Goal: Task Accomplishment & Management: Use online tool/utility

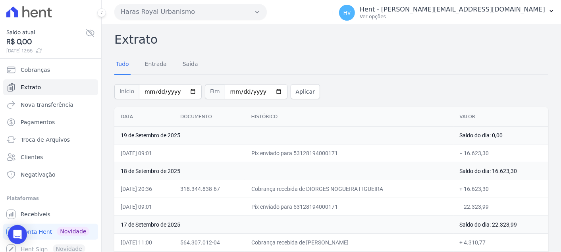
scroll to position [132, 0]
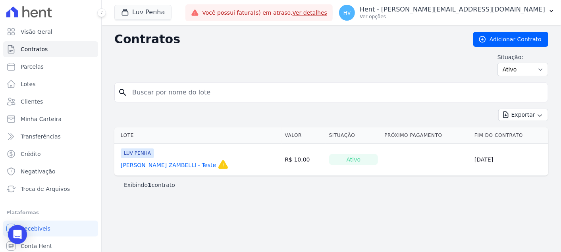
click at [251, 209] on div "Contratos Adicionar Contrato Situação: Ativo Todos Pausado Distratado Rascunho …" at bounding box center [331, 138] width 459 height 227
click at [197, 161] on link "[PERSON_NAME] ZAMBELLI - Teste" at bounding box center [168, 165] width 95 height 8
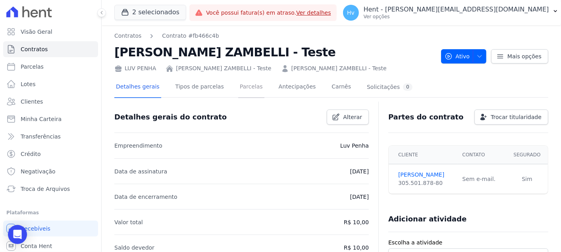
click at [245, 82] on link "Parcelas" at bounding box center [251, 87] width 26 height 21
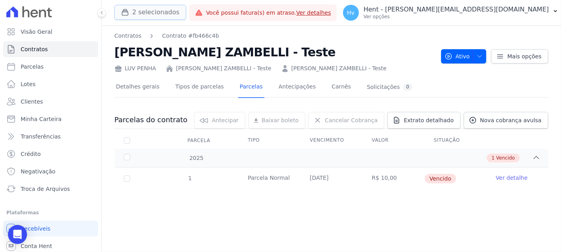
click at [158, 12] on button "2 selecionados" at bounding box center [150, 12] width 72 height 15
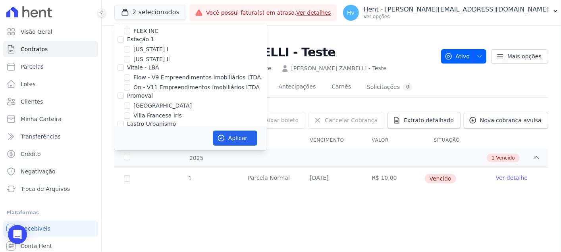
scroll to position [3046, 0]
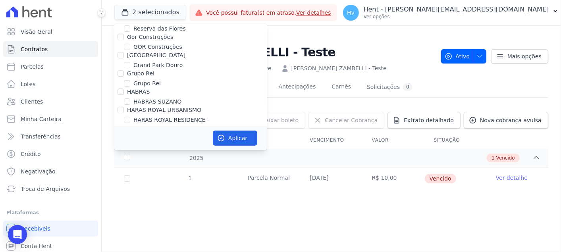
click at [197, 134] on label "HARAS ROYAL URBANISMO" at bounding box center [170, 138] width 74 height 8
click at [130, 135] on input "HARAS ROYAL URBANISMO" at bounding box center [127, 138] width 6 height 6
checkbox input "false"
click at [245, 137] on button "Aplicar" at bounding box center [235, 138] width 44 height 15
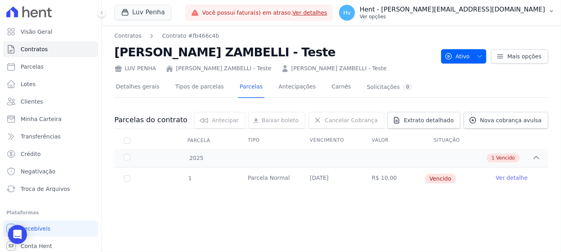
click at [502, 7] on p "Hent - [PERSON_NAME][EMAIL_ADDRESS][DOMAIN_NAME]" at bounding box center [452, 10] width 185 height 8
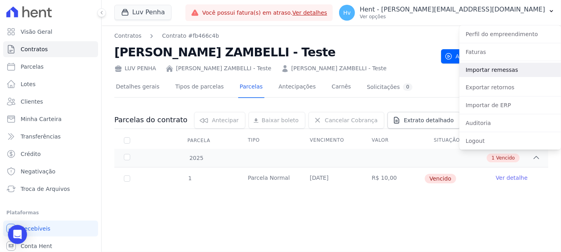
click at [486, 72] on link "Importar remessas" at bounding box center [510, 70] width 102 height 14
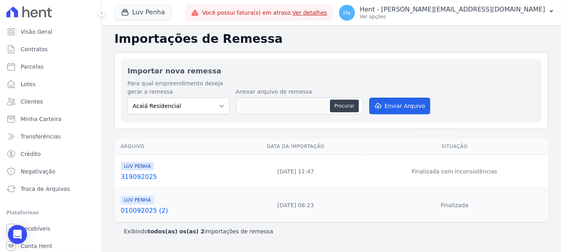
click at [138, 177] on link "319092025" at bounding box center [174, 177] width 107 height 10
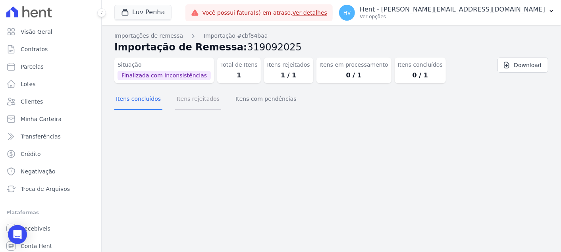
click at [206, 102] on button "Itens rejeitados" at bounding box center [198, 99] width 46 height 21
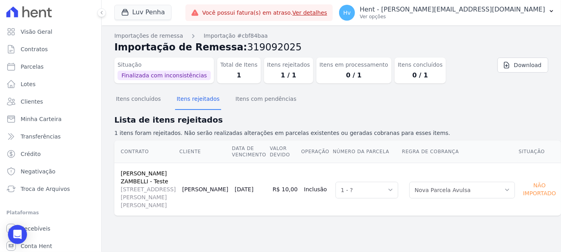
click at [490, 102] on div "Itens concluídos Itens rejeitados Itens com pendências" at bounding box center [331, 99] width 434 height 19
click at [488, 17] on p "Ver opções" at bounding box center [452, 17] width 185 height 6
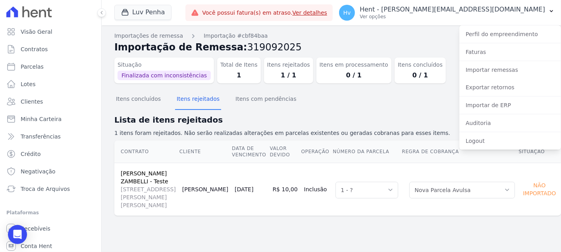
click at [407, 110] on section "Itens concluídos Itens rejeitados Itens com pendências Lista de itens rejeitado…" at bounding box center [331, 159] width 434 height 139
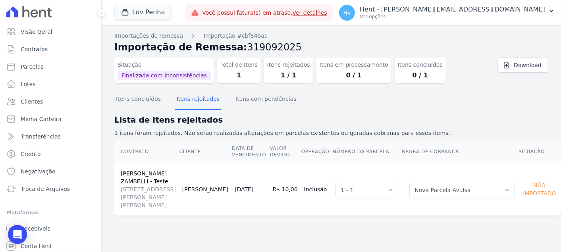
drag, startPoint x: 525, startPoint y: 1, endPoint x: 362, endPoint y: 96, distance: 188.1
click at [337, 110] on section "Itens concluídos Itens rejeitados Itens com pendências Lista de itens rejeitado…" at bounding box center [331, 159] width 434 height 139
click at [494, 20] on div "Hv Hent - [EMAIL_ADDRESS][DOMAIN_NAME] Ver opções" at bounding box center [442, 13] width 206 height 16
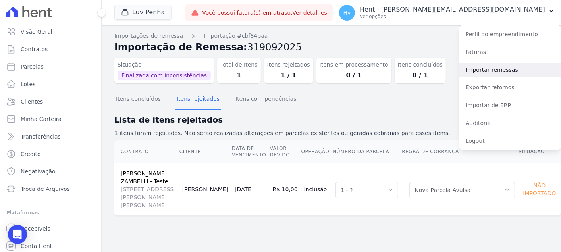
click at [481, 68] on link "Importar remessas" at bounding box center [510, 70] width 102 height 14
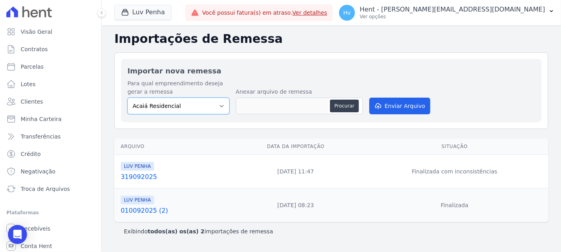
click at [209, 108] on select "Acaiá Residencial ACQUA 8 PELOTAS SPE LTDA II Administrativo AGILE ELOI MENDES …" at bounding box center [178, 106] width 102 height 17
select select "a68ccb25-01c7-4765-a105-c93e35a98414"
click at [127, 98] on select "Acaiá Residencial ACQUA 8 PELOTAS SPE LTDA II Administrativo AGILE ELOI MENDES …" at bounding box center [178, 106] width 102 height 17
click at [353, 101] on button "Procurar" at bounding box center [344, 106] width 29 height 13
type input "319092026"
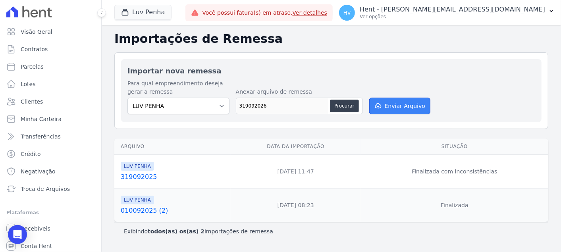
click at [376, 107] on icon "submit" at bounding box center [378, 106] width 8 height 6
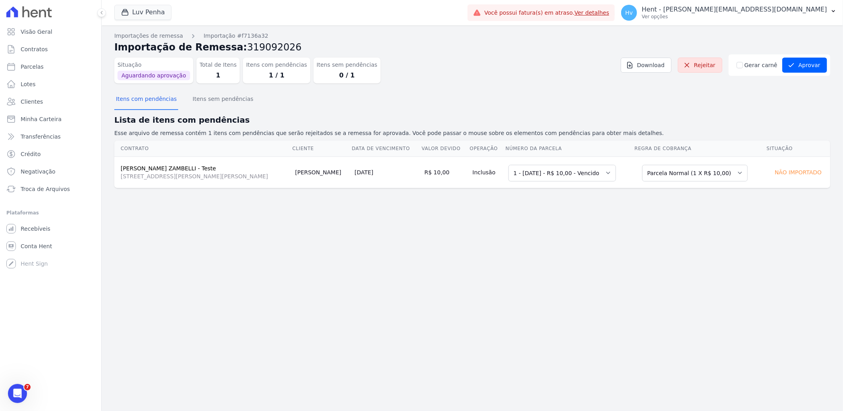
click at [561, 213] on div "Importações de remessa Importação #f7136a32 Importação de Remessa: 319092026 Si…" at bounding box center [473, 218] width 742 height 386
click at [561, 172] on select "Selecione uma 1 - 11/09/2025 - R$ 10,00 - Vencido" at bounding box center [563, 173] width 108 height 17
click at [561, 244] on div "Importações de remessa Importação #f7136a32 Importação de Remessa: 319092026 Si…" at bounding box center [473, 218] width 742 height 386
click at [561, 176] on select "Selecione uma Nova Parcela Avulsa Parcela Avulsa Existente Parcela Normal (1 X …" at bounding box center [695, 173] width 106 height 17
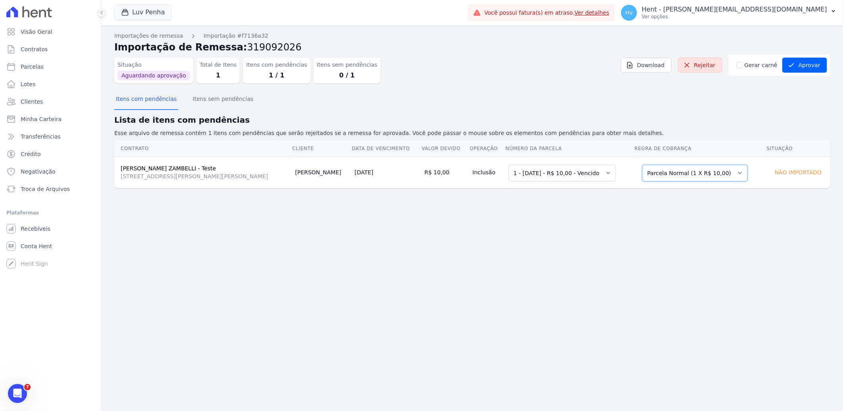
click at [561, 165] on select "Selecione uma Nova Parcela Avulsa Parcela Avulsa Existente Parcela Normal (1 X …" at bounding box center [695, 173] width 106 height 17
click at [561, 233] on div "Importações de remessa Importação #f7136a32 Importação de Remessa: 319092026 Si…" at bounding box center [473, 218] width 742 height 386
click at [561, 69] on button "Aprovar" at bounding box center [805, 65] width 45 height 15
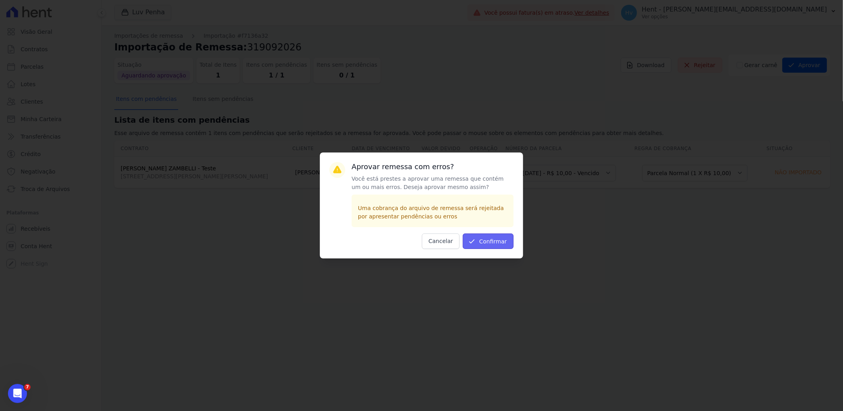
click at [494, 239] on button "Confirmar" at bounding box center [488, 240] width 51 height 15
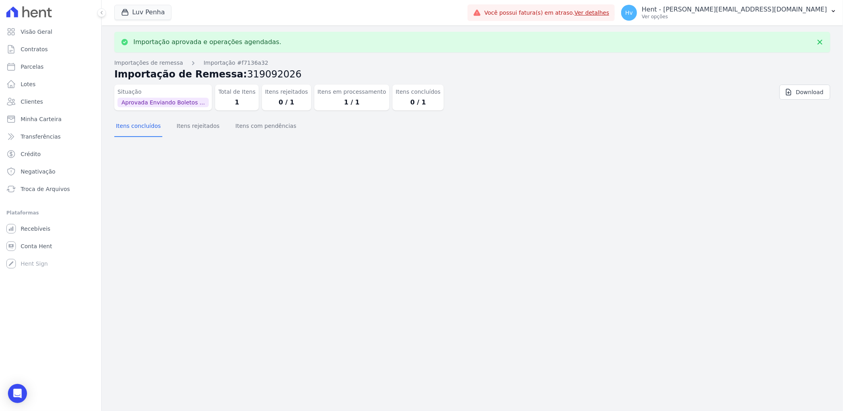
click at [258, 176] on div "Importação aprovada e operações agendadas. Importações de remessa Importação #f…" at bounding box center [473, 218] width 742 height 386
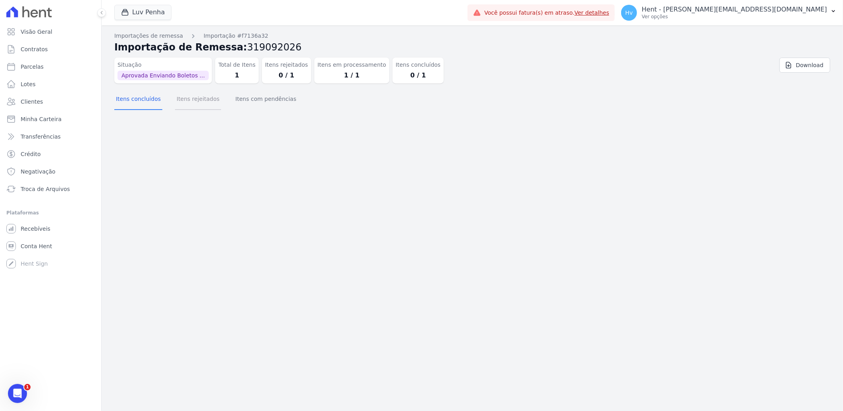
click at [180, 100] on button "Itens rejeitados" at bounding box center [198, 99] width 46 height 21
click at [255, 106] on button "Itens com pendências" at bounding box center [266, 99] width 64 height 21
drag, startPoint x: 514, startPoint y: 208, endPoint x: 519, endPoint y: 203, distance: 7.9
click at [514, 208] on div "Importações de remessa Importação #f7136a32 Importação de Remessa: 319092026 Si…" at bounding box center [473, 218] width 742 height 386
click at [293, 172] on div "Importações de remessa Importação #f7136a32 Importação de Remessa: 319092026 Si…" at bounding box center [473, 218] width 742 height 386
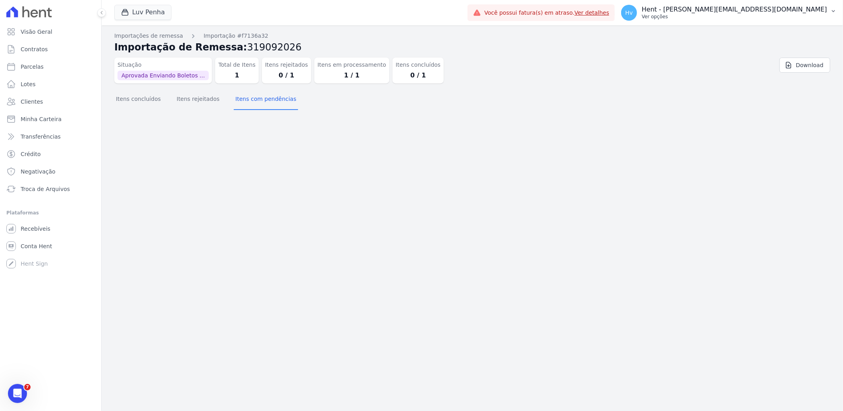
click at [759, 19] on p "Ver opções" at bounding box center [734, 17] width 185 height 6
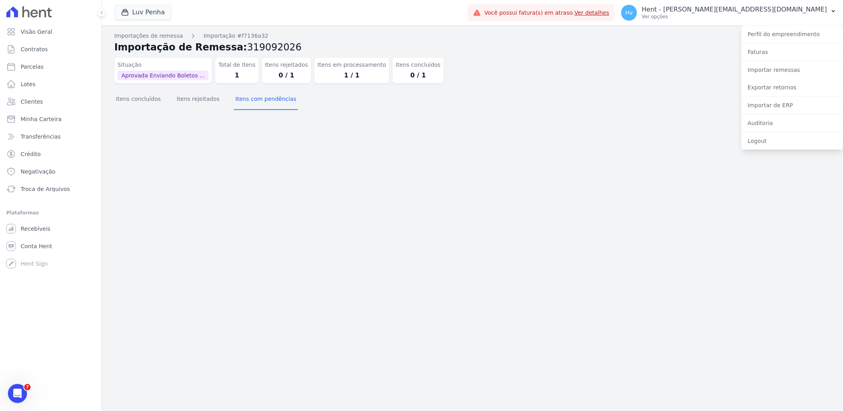
click at [202, 172] on div "Importações de remessa Importação #f7136a32 Importação de Remessa: 319092026 Si…" at bounding box center [473, 218] width 742 height 386
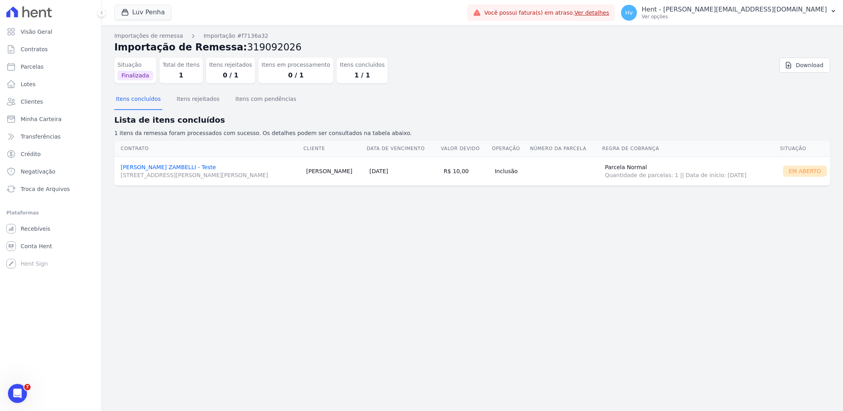
drag, startPoint x: 371, startPoint y: 262, endPoint x: 631, endPoint y: 62, distance: 328.2
click at [372, 262] on div "Importações de remessa Importação #f7136a32 Importação de Remessa: 319092026 Si…" at bounding box center [473, 218] width 742 height 386
click at [33, 65] on span "Parcelas" at bounding box center [32, 67] width 23 height 8
select select
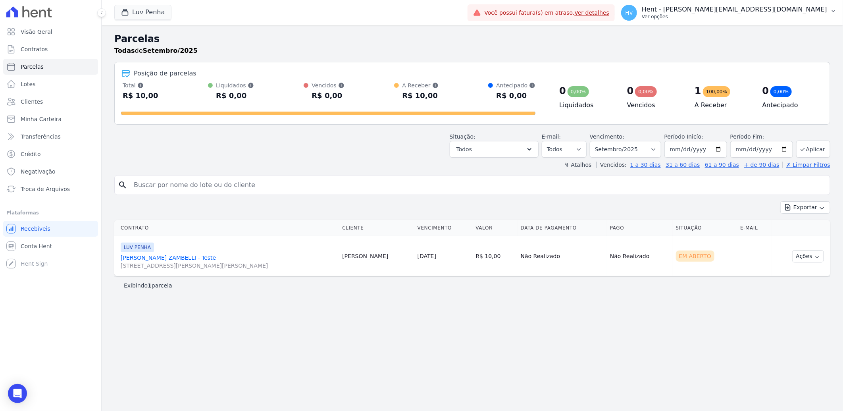
click at [768, 15] on p "Ver opções" at bounding box center [734, 17] width 185 height 6
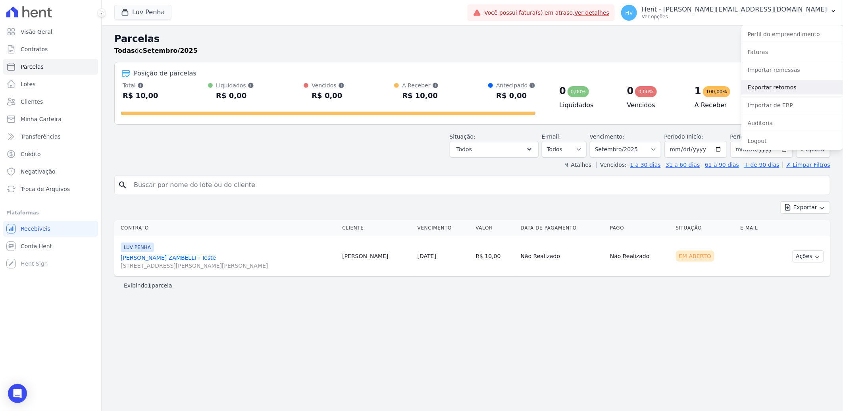
click at [773, 91] on link "Exportar retornos" at bounding box center [793, 87] width 102 height 14
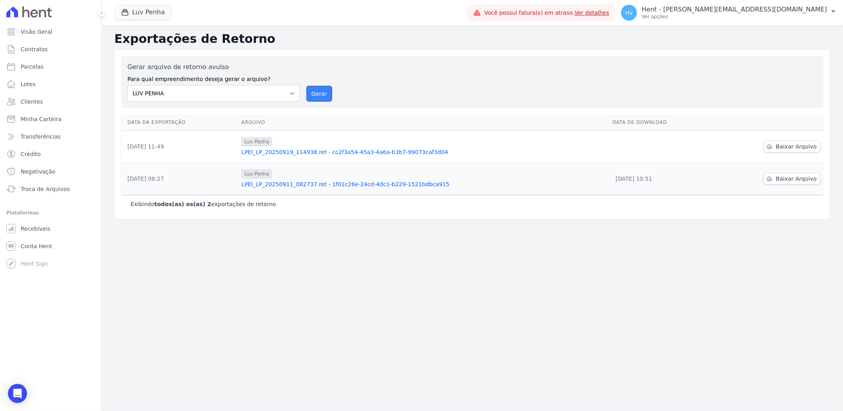
click at [321, 94] on button "Gerar" at bounding box center [320, 94] width 26 height 16
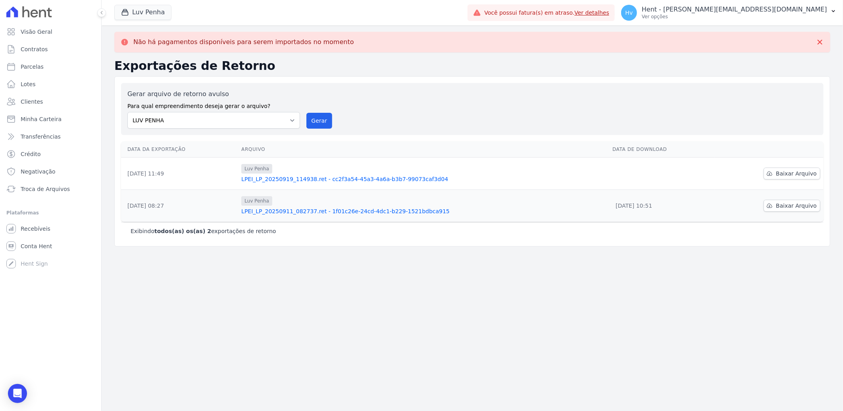
click at [315, 335] on div "Não há pagamentos disponíveis para serem importados no momento Exportações de R…" at bounding box center [473, 218] width 742 height 386
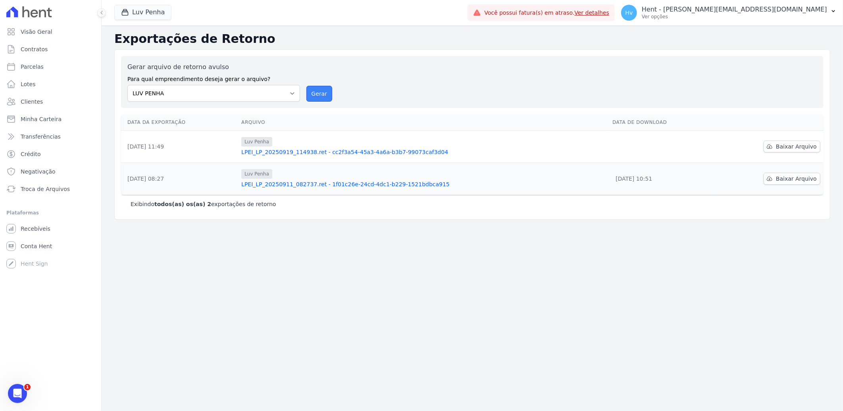
click at [319, 91] on button "Gerar" at bounding box center [320, 94] width 26 height 16
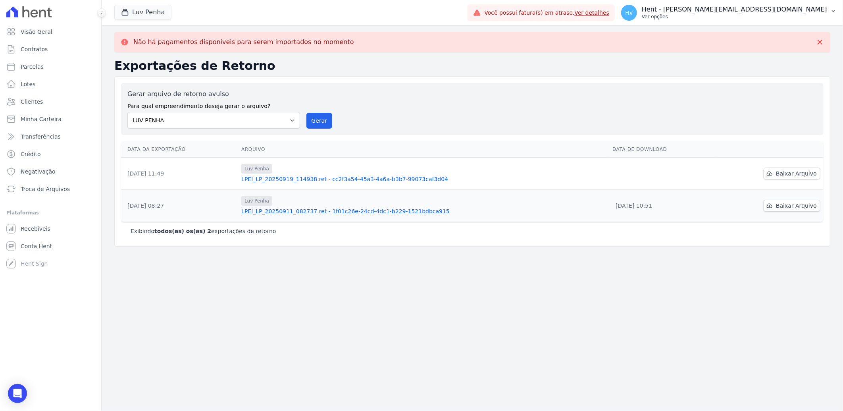
click at [727, 14] on p "Ver opções" at bounding box center [734, 17] width 185 height 6
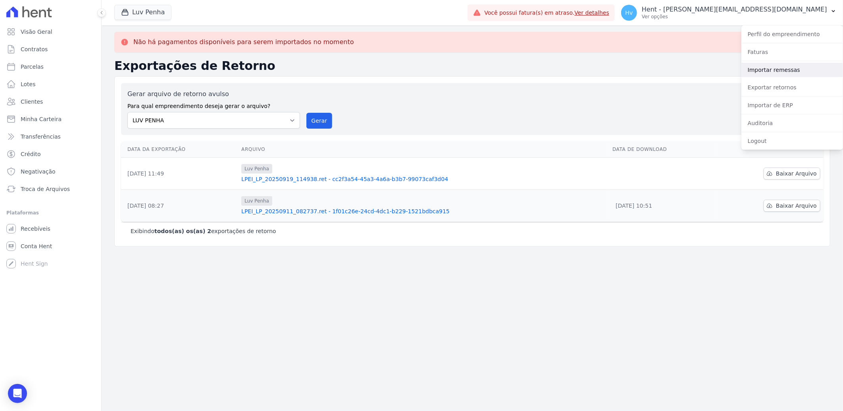
click at [752, 70] on link "Importar remessas" at bounding box center [793, 70] width 102 height 14
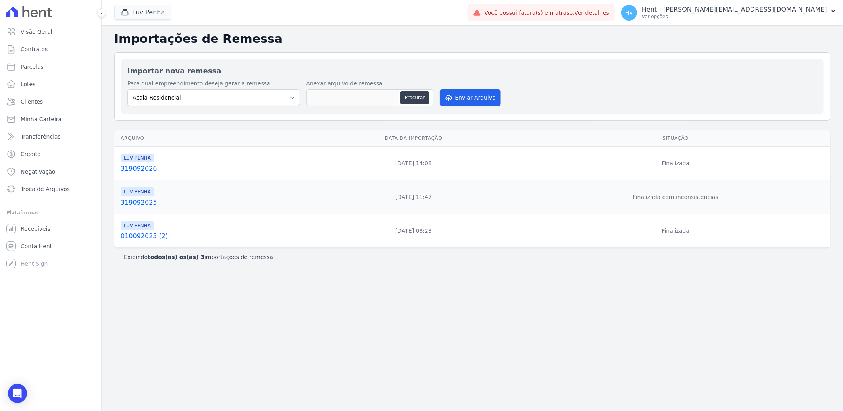
click at [406, 338] on div "Importações de Remessa Importar nova remessa Para qual empreendimento deseja ge…" at bounding box center [473, 218] width 742 height 386
click at [151, 168] on link "319092026" at bounding box center [212, 169] width 182 height 10
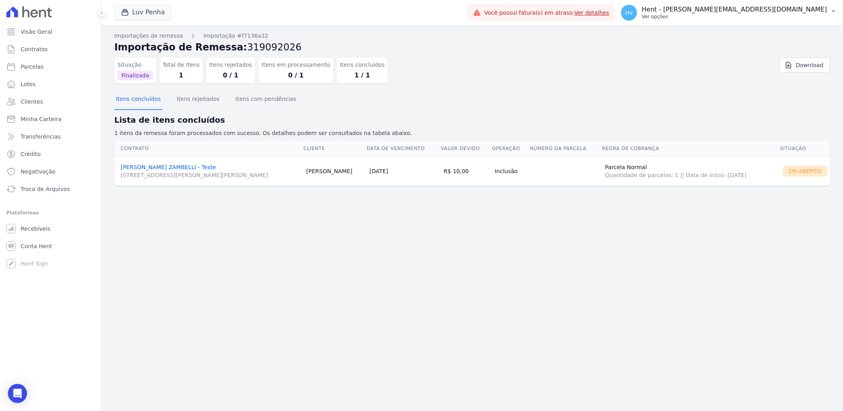
click at [729, 11] on p "Hent - [PERSON_NAME][EMAIL_ADDRESS][DOMAIN_NAME]" at bounding box center [734, 10] width 185 height 8
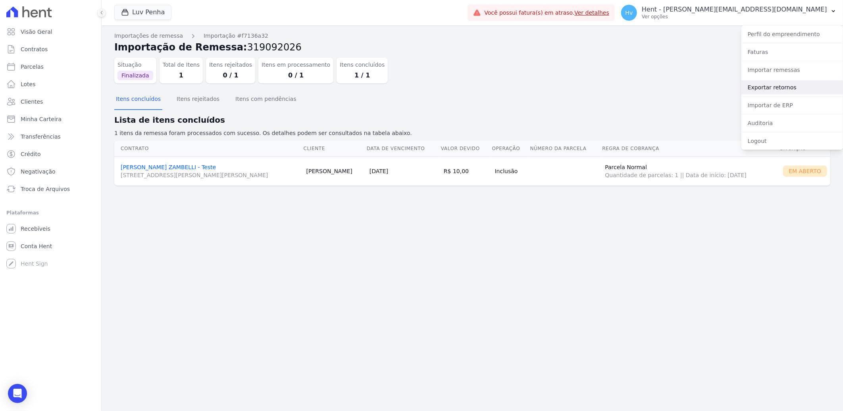
click at [766, 87] on link "Exportar retornos" at bounding box center [793, 87] width 102 height 14
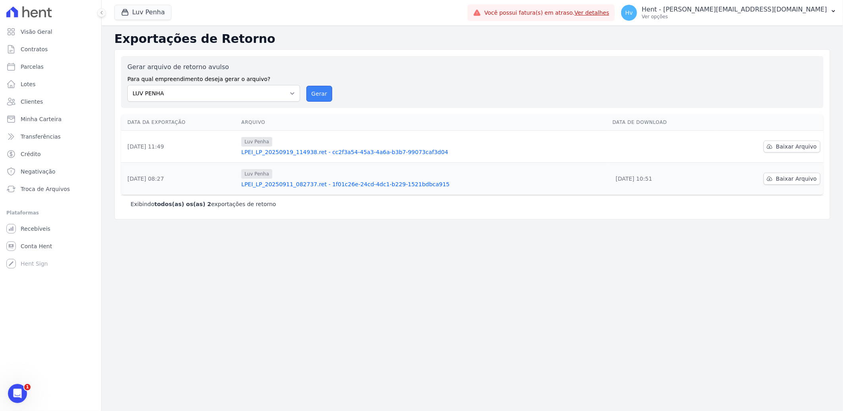
click at [322, 92] on button "Gerar" at bounding box center [320, 94] width 26 height 16
click at [322, 295] on div "Não há pagamentos disponíveis para serem importados no momento Exportações de R…" at bounding box center [473, 218] width 742 height 386
click at [309, 97] on button "Gerar" at bounding box center [320, 94] width 26 height 16
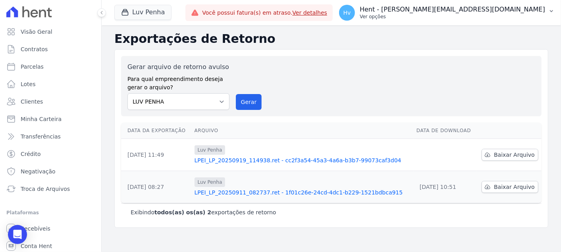
click at [466, 17] on p "Ver opções" at bounding box center [452, 17] width 185 height 6
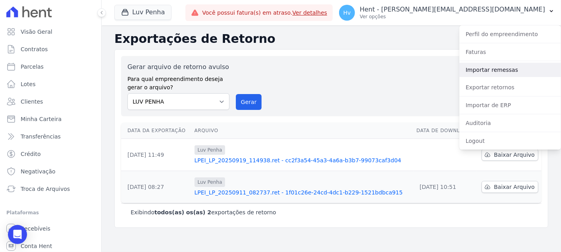
click at [479, 69] on link "Importar remessas" at bounding box center [510, 70] width 102 height 14
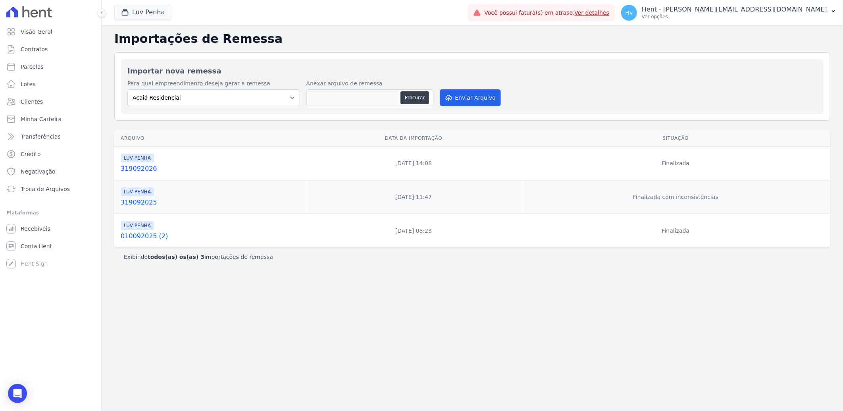
click at [667, 307] on div "Importações de Remessa Importar nova remessa Para qual empreendimento deseja ge…" at bounding box center [473, 218] width 742 height 386
click at [765, 14] on p "Ver opções" at bounding box center [734, 17] width 185 height 6
click at [772, 86] on link "Exportar retornos" at bounding box center [793, 87] width 102 height 14
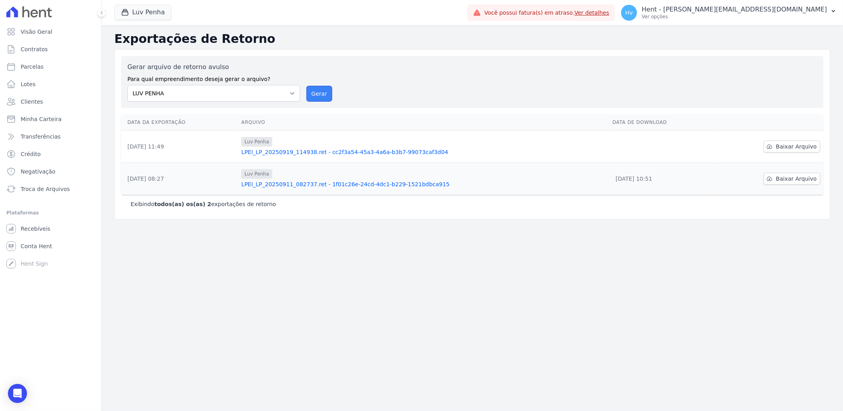
click at [322, 93] on button "Gerar" at bounding box center [320, 94] width 26 height 16
click at [305, 263] on div "Não há pagamentos disponíveis para serem importados no momento Exportações de R…" at bounding box center [473, 218] width 742 height 386
click at [320, 96] on button "Gerar" at bounding box center [320, 94] width 26 height 16
click at [284, 367] on div "Não há pagamentos disponíveis para serem importados no momento Exportações de R…" at bounding box center [473, 218] width 742 height 386
drag, startPoint x: 735, startPoint y: 13, endPoint x: 725, endPoint y: 66, distance: 54.1
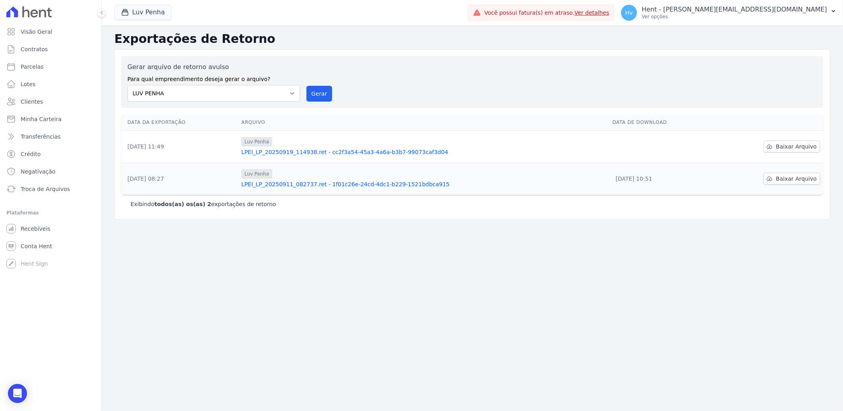
click at [735, 14] on p "Ver opções" at bounding box center [734, 17] width 185 height 6
click at [776, 71] on link "Importar remessas" at bounding box center [793, 70] width 102 height 14
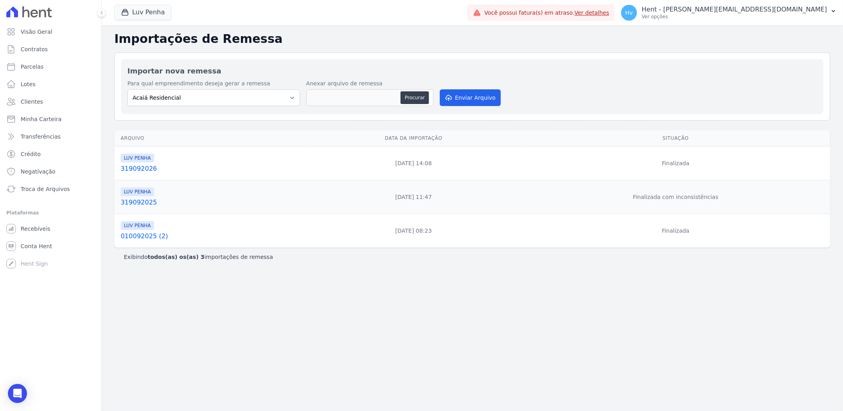
click at [246, 316] on div "Importações de Remessa Importar nova remessa Para qual empreendimento deseja ge…" at bounding box center [473, 218] width 742 height 386
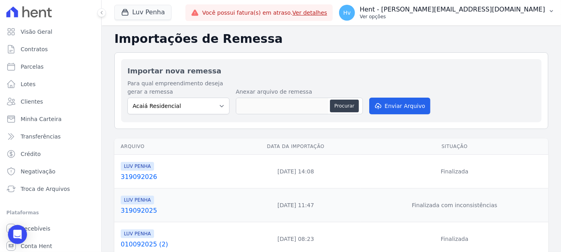
click at [469, 14] on p "Ver opções" at bounding box center [452, 17] width 185 height 6
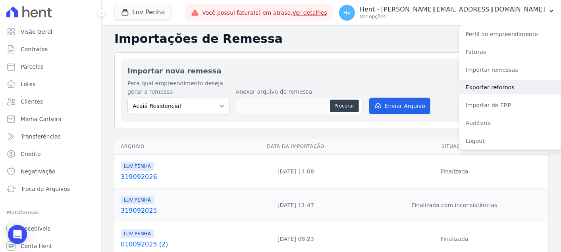
click at [485, 85] on link "Exportar retornos" at bounding box center [510, 87] width 102 height 14
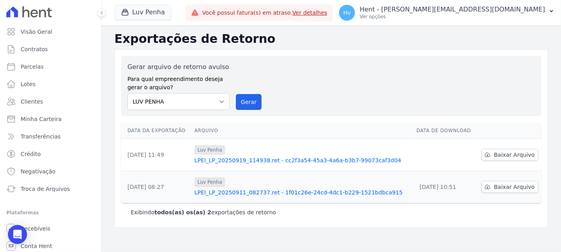
click at [374, 75] on div "Gerar arquivo de retorno avulso Para qual empreendimento deseja gerar o arquivo…" at bounding box center [331, 86] width 408 height 48
click at [249, 102] on button "Gerar" at bounding box center [249, 102] width 26 height 16
click at [505, 15] on p "Ver opções" at bounding box center [452, 17] width 185 height 6
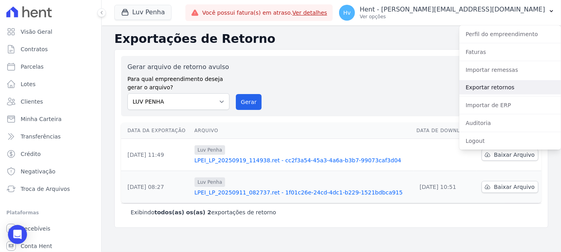
click at [486, 85] on link "Exportar retornos" at bounding box center [510, 87] width 102 height 14
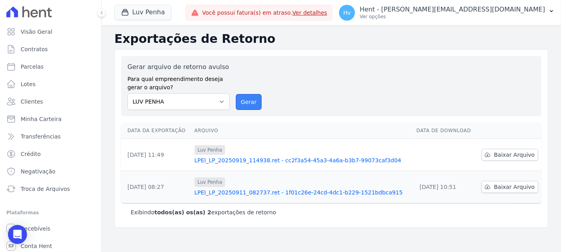
click at [253, 98] on button "Gerar" at bounding box center [249, 102] width 26 height 16
